Goal: Information Seeking & Learning: Learn about a topic

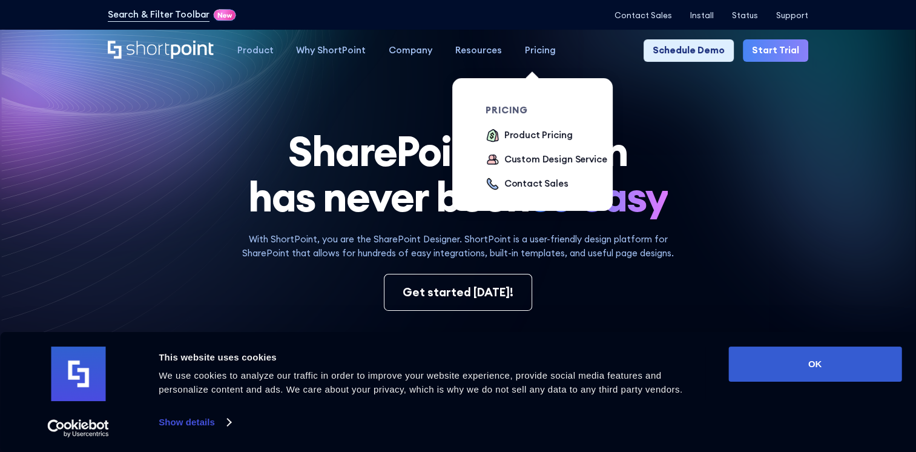
click at [540, 51] on div "Pricing" at bounding box center [540, 51] width 31 height 14
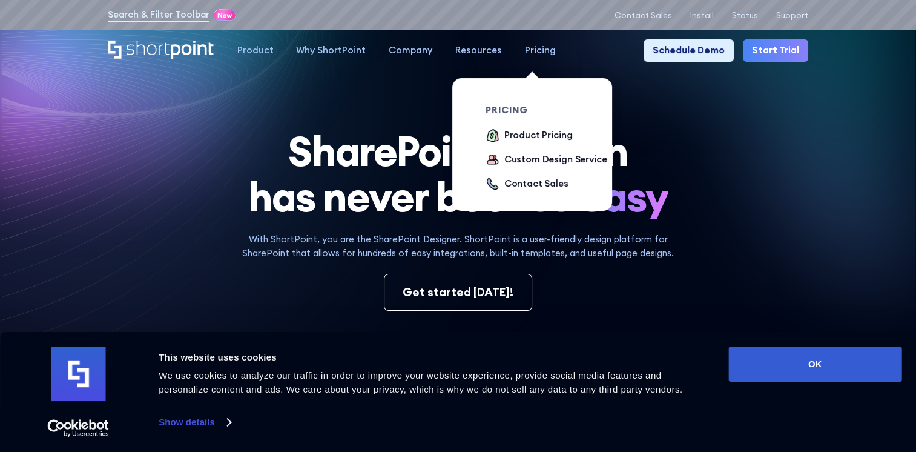
click at [538, 55] on div "Pricing" at bounding box center [540, 51] width 31 height 14
click at [521, 134] on div "Product Pricing" at bounding box center [539, 135] width 68 height 14
